Goal: Check status

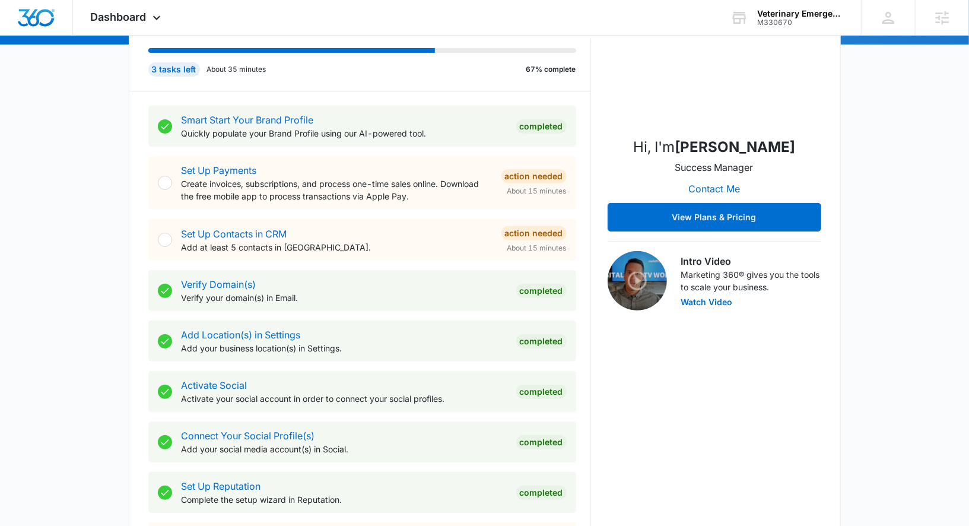
scroll to position [694, 0]
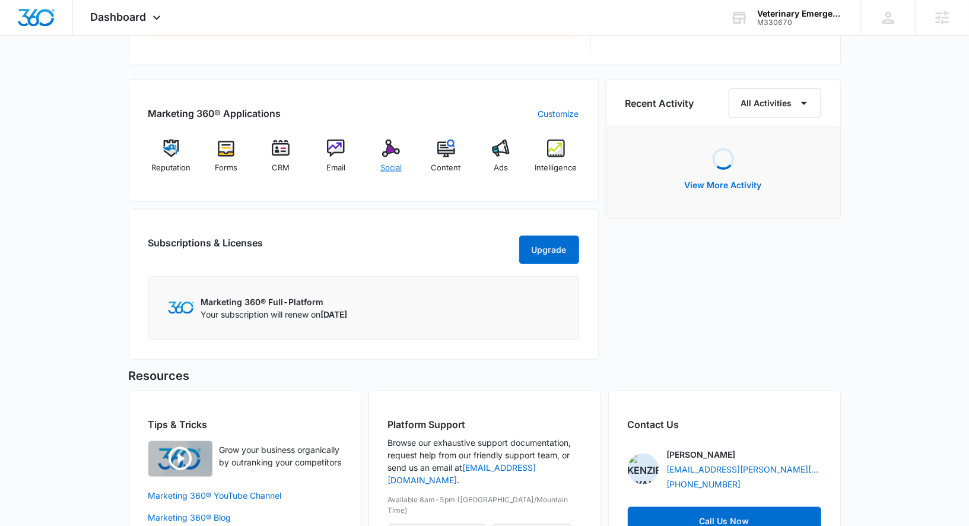
click at [389, 154] on img at bounding box center [391, 148] width 18 height 18
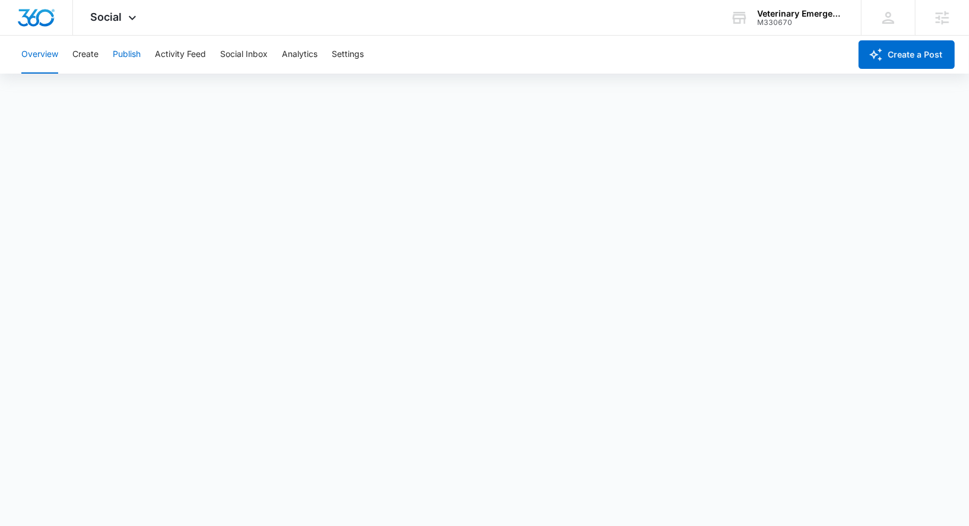
click at [135, 49] on button "Publish" at bounding box center [127, 55] width 28 height 38
click at [303, 59] on button "Analytics" at bounding box center [300, 55] width 36 height 38
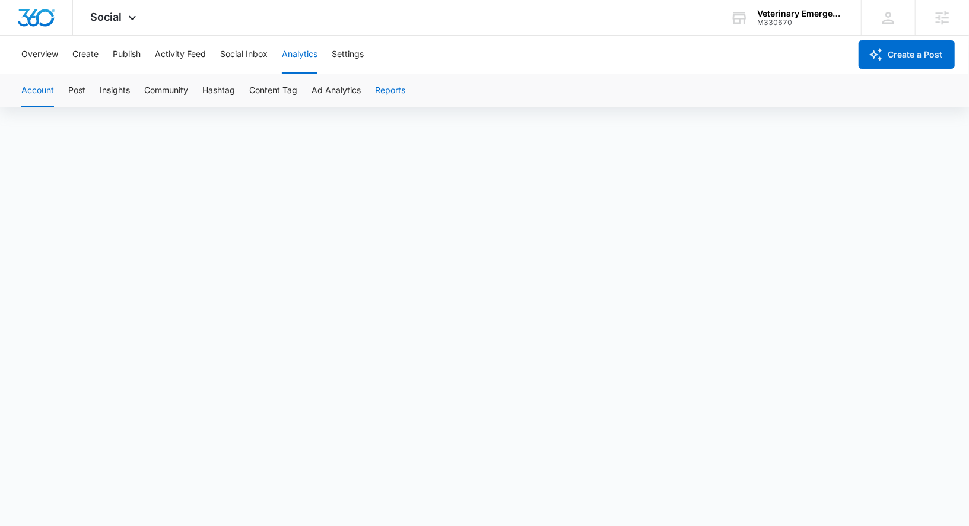
click at [382, 91] on button "Reports" at bounding box center [390, 90] width 30 height 33
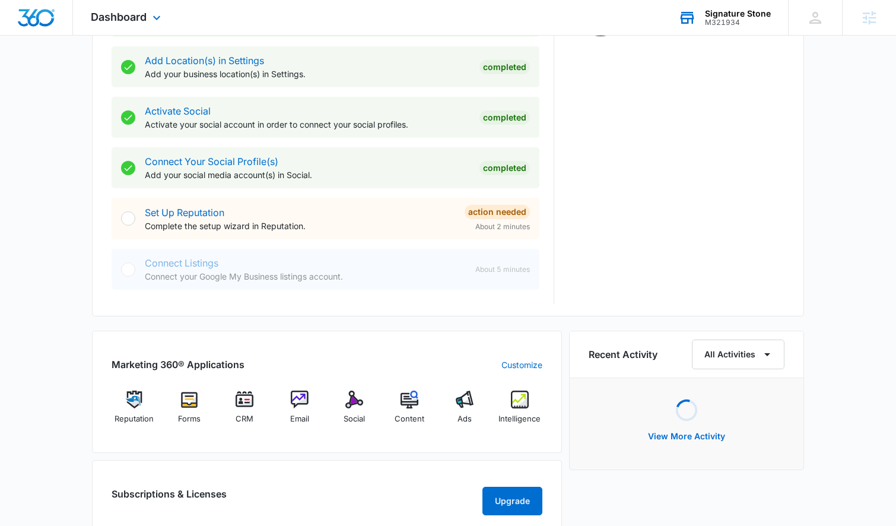
scroll to position [610, 0]
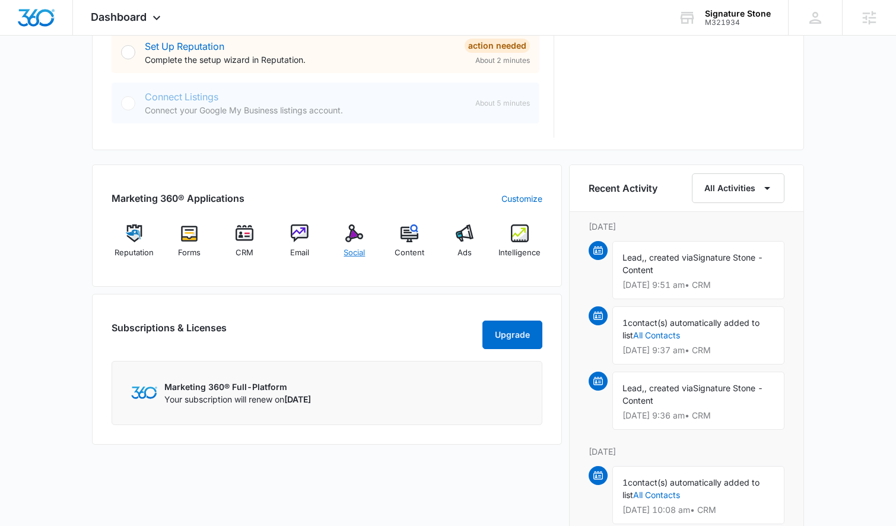
click at [357, 229] on img at bounding box center [354, 233] width 18 height 18
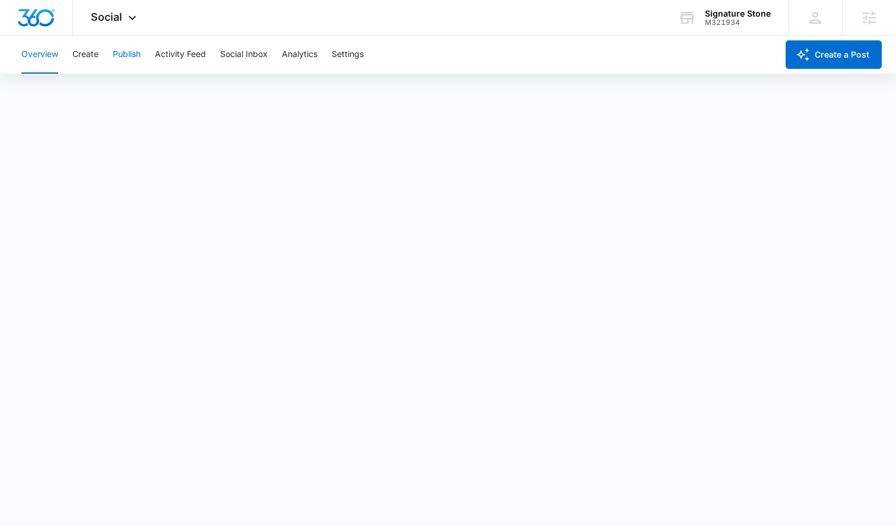
click at [135, 64] on button "Publish" at bounding box center [127, 55] width 28 height 38
click at [310, 51] on button "Analytics" at bounding box center [300, 55] width 36 height 38
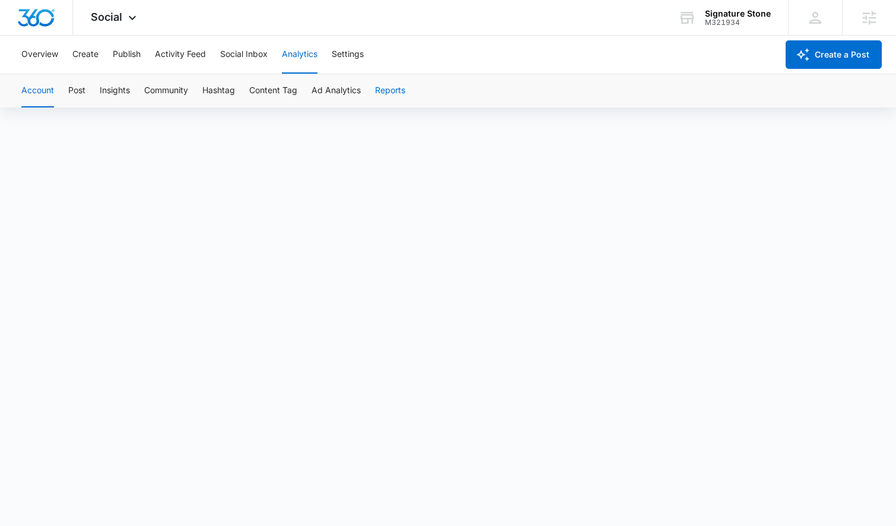
click at [401, 86] on button "Reports" at bounding box center [390, 90] width 30 height 33
